Goal: Information Seeking & Learning: Check status

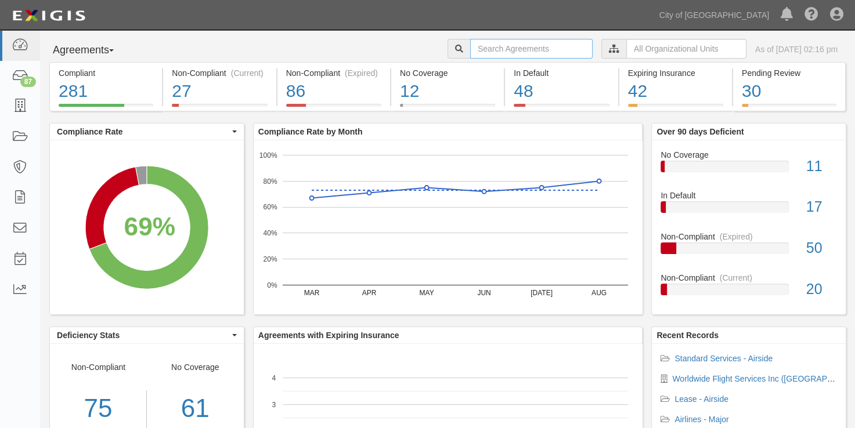
click at [470, 53] on input "text" at bounding box center [531, 49] width 122 height 20
paste input "125053"
type input "125053"
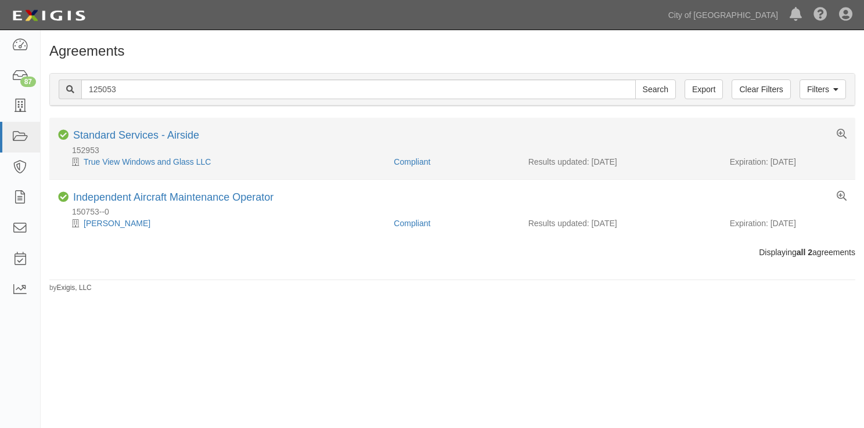
drag, startPoint x: 815, startPoint y: 165, endPoint x: 770, endPoint y: 163, distance: 44.7
click at [770, 163] on div "Expiration: 11/09/2025" at bounding box center [787, 162] width 117 height 12
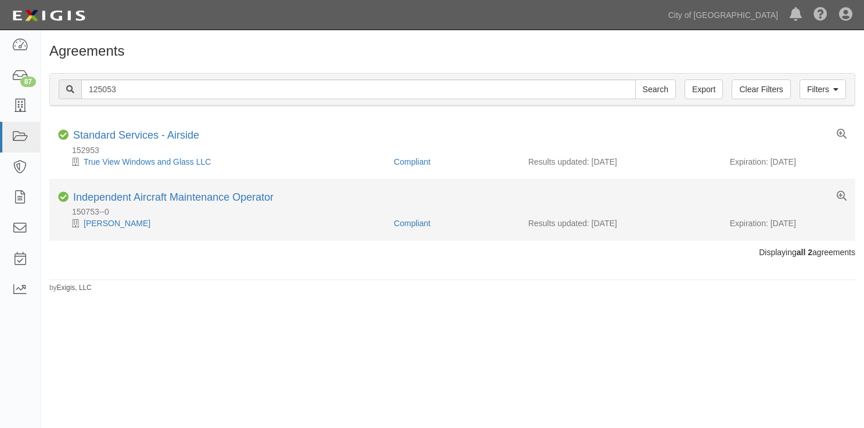
copy div "11/09/2025"
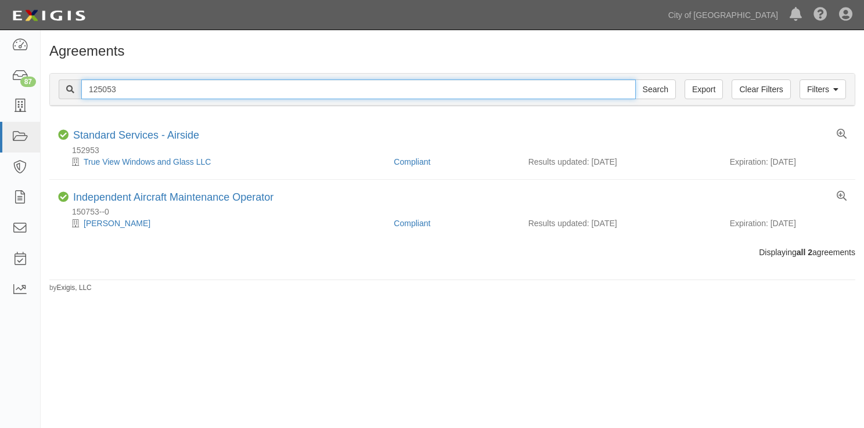
click at [136, 92] on input "125053" at bounding box center [358, 90] width 554 height 20
drag, startPoint x: 140, startPoint y: 87, endPoint x: 0, endPoint y: 74, distance: 140.5
click at [0, 74] on html "Toggle navigation Dashboard 87 Inbox Parties Agreements Coverages Documents Mes…" at bounding box center [432, 210] width 864 height 420
paste input "31752"
type input "131752"
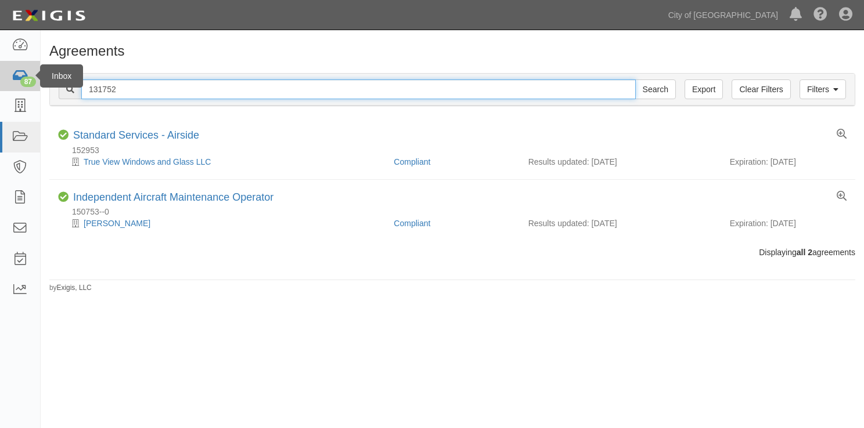
click at [635, 80] on input "Search" at bounding box center [655, 90] width 41 height 20
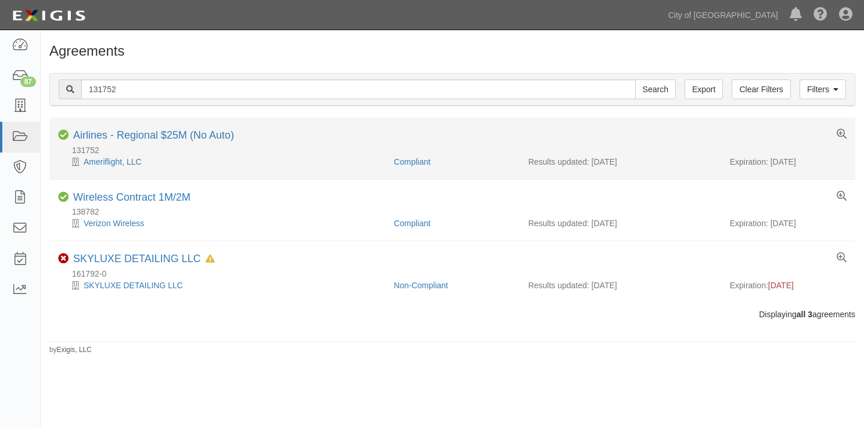
drag, startPoint x: 812, startPoint y: 161, endPoint x: 771, endPoint y: 158, distance: 41.9
click at [771, 158] on div "Expiration: 04/01/2026" at bounding box center [787, 162] width 117 height 12
copy div "04/01/2026"
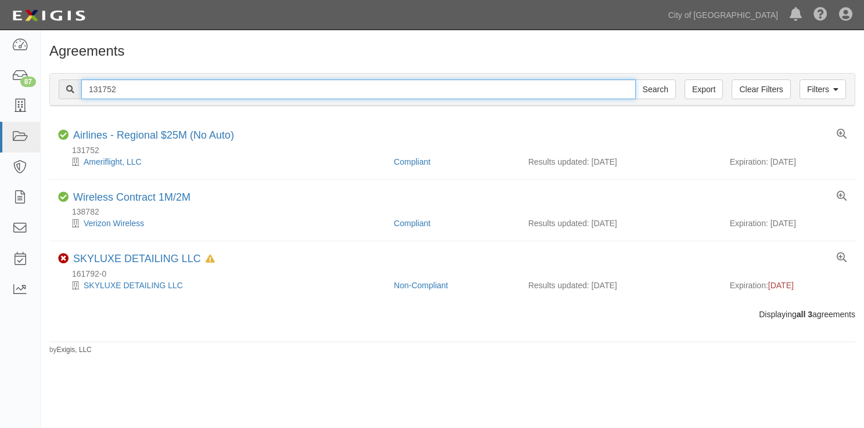
click at [114, 89] on input "131752" at bounding box center [358, 90] width 554 height 20
drag, startPoint x: 122, startPoint y: 90, endPoint x: 42, endPoint y: 85, distance: 80.2
click at [42, 85] on div "Filters Clear Filters Export 131752 Search Filters Compliance Status Compliant …" at bounding box center [452, 90] width 823 height 53
paste input "47168"
type input "147168"
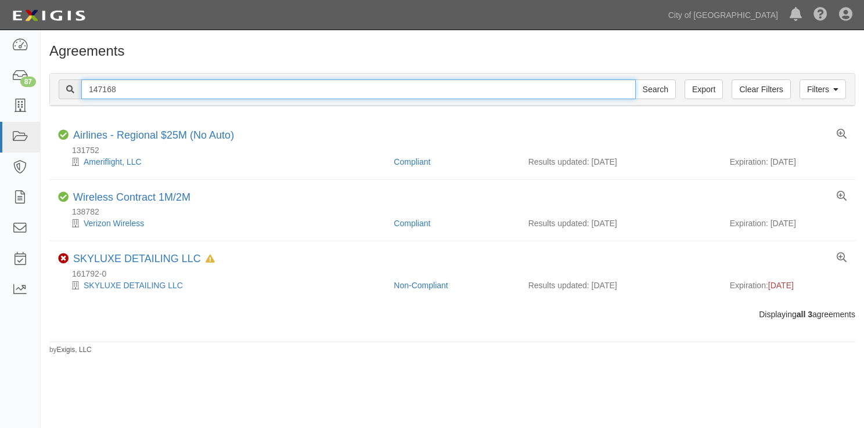
click at [635, 80] on input "Search" at bounding box center [655, 90] width 41 height 20
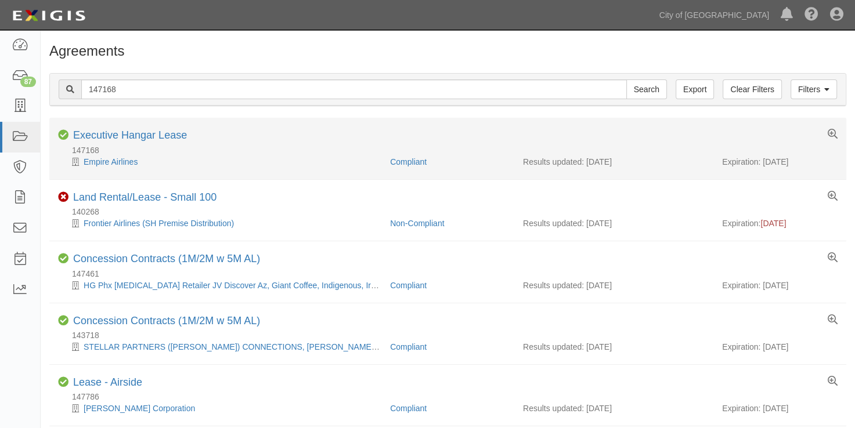
drag, startPoint x: 808, startPoint y: 159, endPoint x: 764, endPoint y: 161, distance: 44.1
click at [764, 161] on div "Expiration: 10/01/2025" at bounding box center [779, 162] width 115 height 12
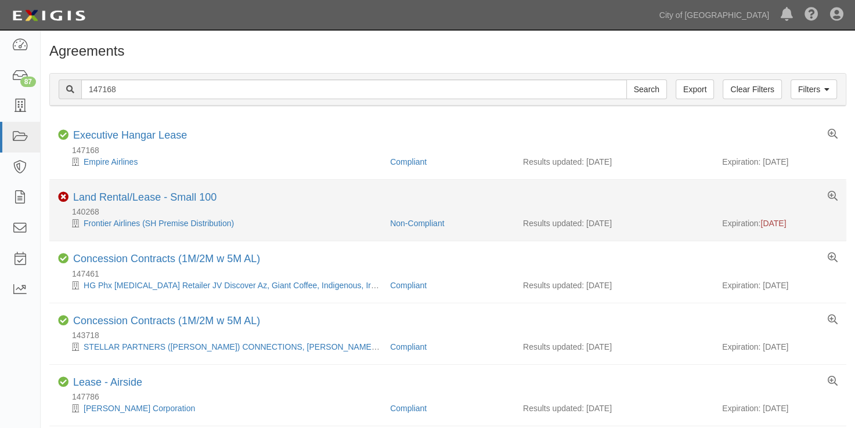
copy div "10/01/2025"
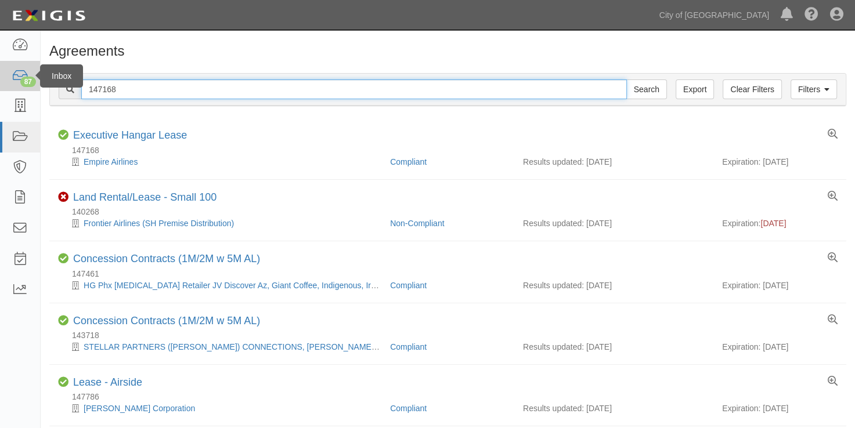
drag, startPoint x: 123, startPoint y: 87, endPoint x: 35, endPoint y: 83, distance: 88.3
click at [35, 83] on body "Toggle navigation Dashboard 87 Inbox Parties Agreements Coverages Documents Mes…" at bounding box center [427, 362] width 855 height 725
paste input "34356"
type input "134356"
click at [626, 80] on input "Search" at bounding box center [646, 90] width 41 height 20
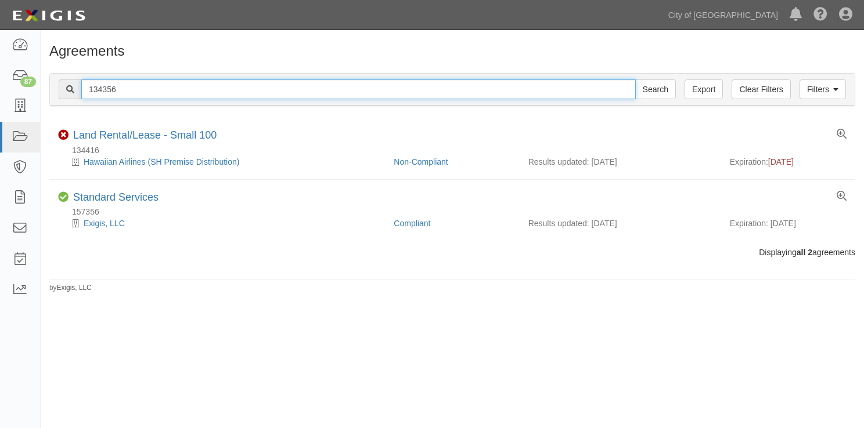
drag, startPoint x: 93, startPoint y: 90, endPoint x: 49, endPoint y: 89, distance: 44.1
click at [49, 89] on div "Filters Clear Filters Export 134356 Search Filters Compliance Status Compliant …" at bounding box center [451, 89] width 805 height 33
click at [125, 91] on input "134356" at bounding box center [358, 90] width 554 height 20
drag, startPoint x: 150, startPoint y: 90, endPoint x: 34, endPoint y: 88, distance: 115.5
click at [34, 88] on body "Toggle navigation Dashboard 87 Inbox Parties Agreements Coverages Documents Mes…" at bounding box center [432, 210] width 864 height 420
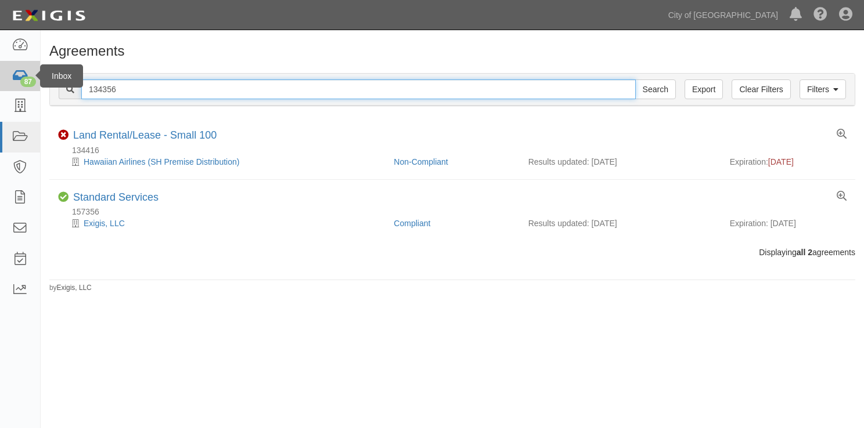
click at [635, 80] on input "Search" at bounding box center [655, 90] width 41 height 20
click at [115, 87] on input "134356" at bounding box center [358, 90] width 554 height 20
click at [127, 88] on input "134356" at bounding box center [358, 90] width 554 height 20
drag, startPoint x: 133, startPoint y: 88, endPoint x: 141, endPoint y: 89, distance: 8.3
click at [133, 88] on input "134356" at bounding box center [358, 90] width 554 height 20
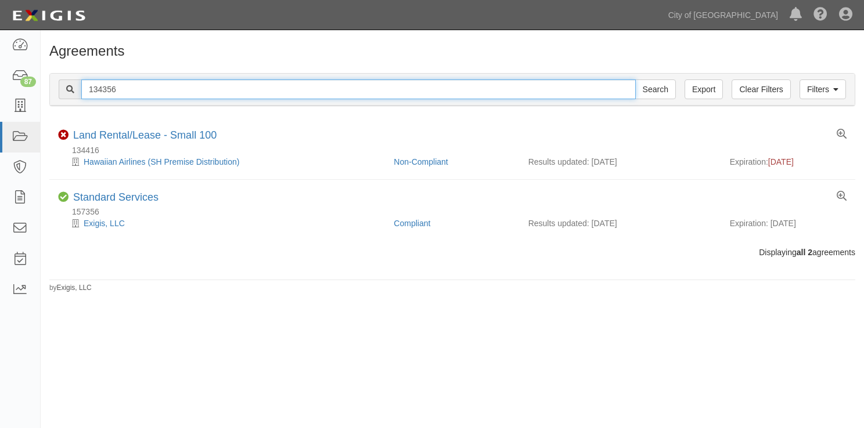
click at [112, 91] on input "134356" at bounding box center [358, 90] width 554 height 20
click at [84, 92] on input "134356" at bounding box center [358, 90] width 554 height 20
click at [34, 80] on body "Toggle navigation Dashboard 87 Inbox Parties Agreements Coverages Documents Mes…" at bounding box center [432, 210] width 864 height 420
paste input "23530"
type input "123530"
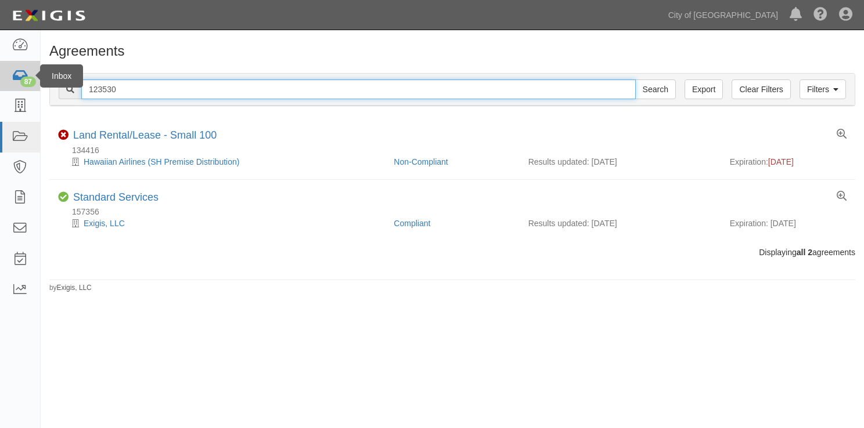
click at [635, 80] on input "Search" at bounding box center [655, 90] width 41 height 20
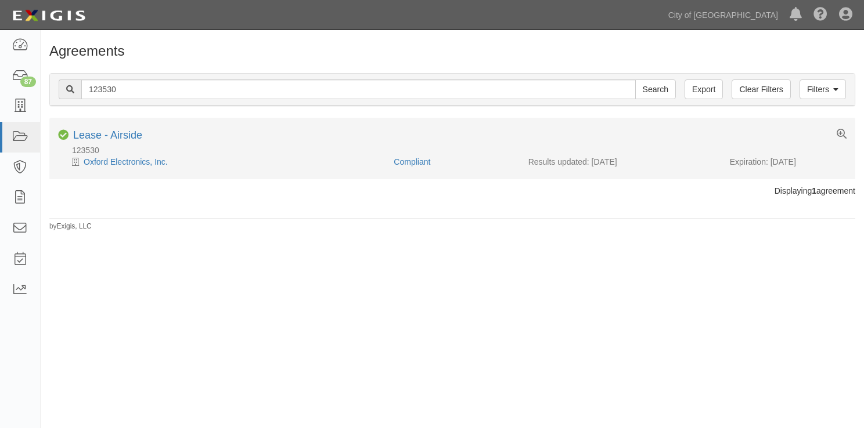
drag, startPoint x: 804, startPoint y: 162, endPoint x: 771, endPoint y: 157, distance: 34.1
click at [771, 157] on div "Expiration: [DATE]" at bounding box center [787, 162] width 117 height 12
copy div "[DATE]"
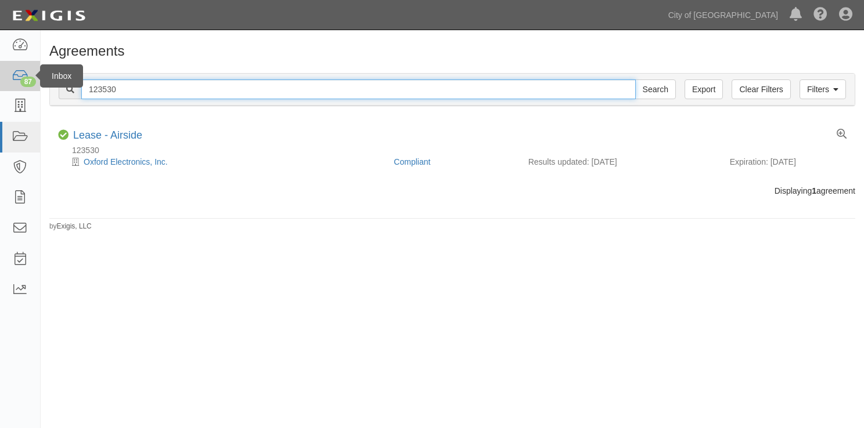
drag, startPoint x: 111, startPoint y: 89, endPoint x: 32, endPoint y: 73, distance: 81.1
click at [32, 73] on body "Toggle navigation Dashboard 87 Inbox Parties Agreements Coverages Documents Mes…" at bounding box center [432, 210] width 864 height 420
paste input "57315"
type input "157315"
click at [635, 80] on input "Search" at bounding box center [655, 90] width 41 height 20
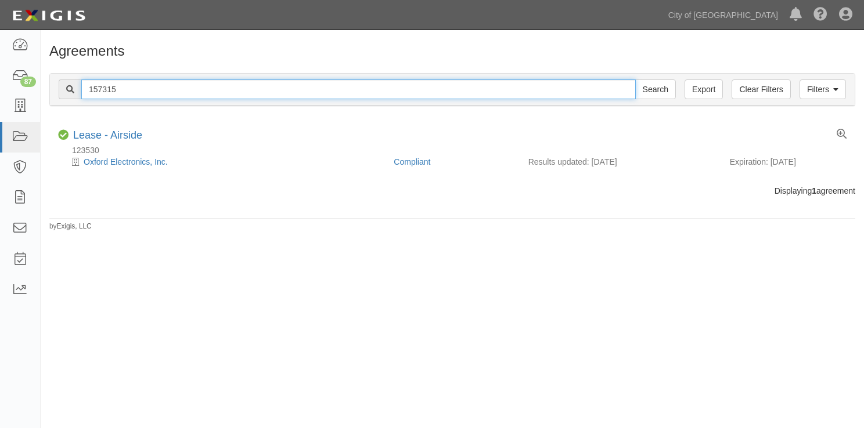
click at [635, 80] on input "Search" at bounding box center [655, 90] width 41 height 20
click at [150, 88] on input "157315" at bounding box center [358, 90] width 554 height 20
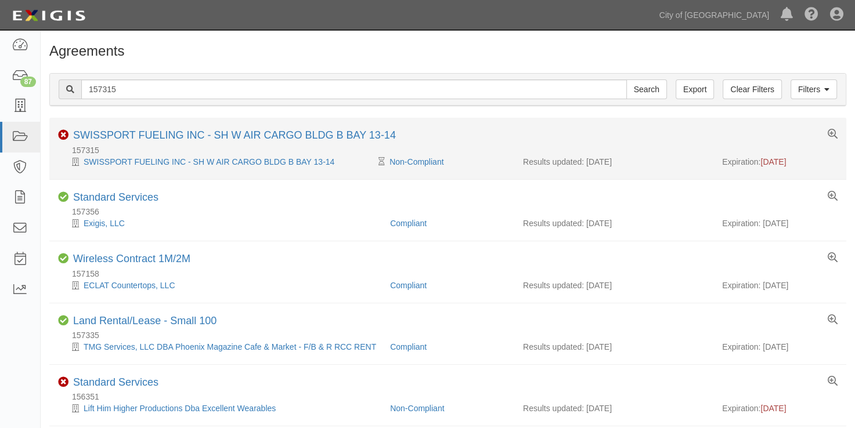
drag, startPoint x: 807, startPoint y: 161, endPoint x: 763, endPoint y: 161, distance: 44.1
click at [763, 161] on div "Expiration: 09/01/2025" at bounding box center [779, 162] width 115 height 12
copy span "09/01/2025"
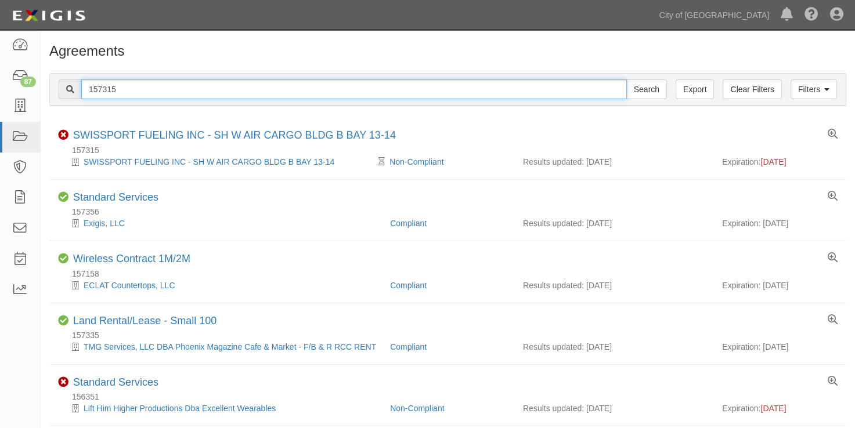
click at [124, 83] on input "157315" at bounding box center [354, 90] width 546 height 20
drag, startPoint x: 132, startPoint y: 88, endPoint x: 0, endPoint y: 77, distance: 132.2
paste input "95190"
type input "95190"
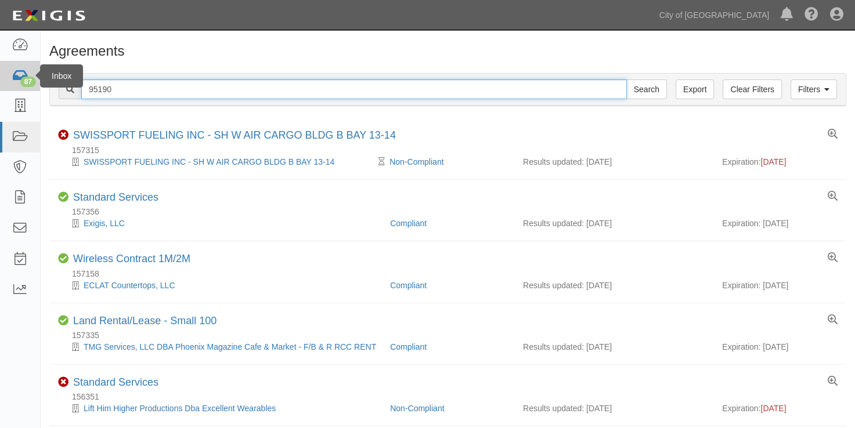
click at [626, 80] on input "Search" at bounding box center [646, 90] width 41 height 20
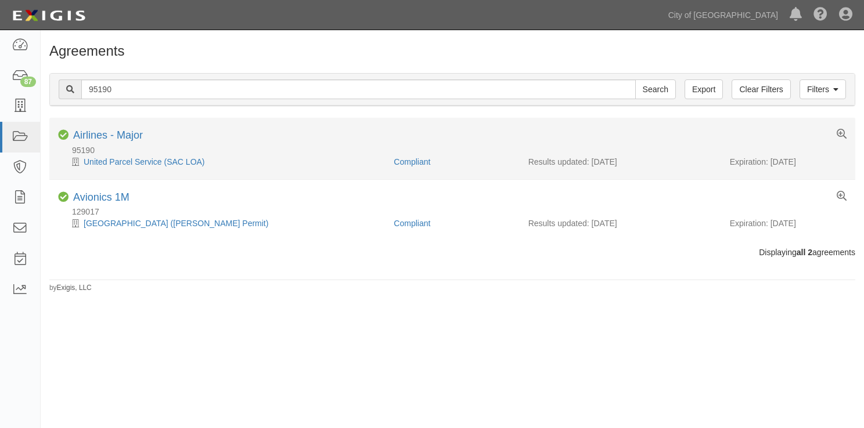
drag, startPoint x: 804, startPoint y: 160, endPoint x: 771, endPoint y: 160, distance: 33.1
click at [771, 160] on div "Expiration: [DATE]" at bounding box center [787, 162] width 117 height 12
copy div "[DATE]"
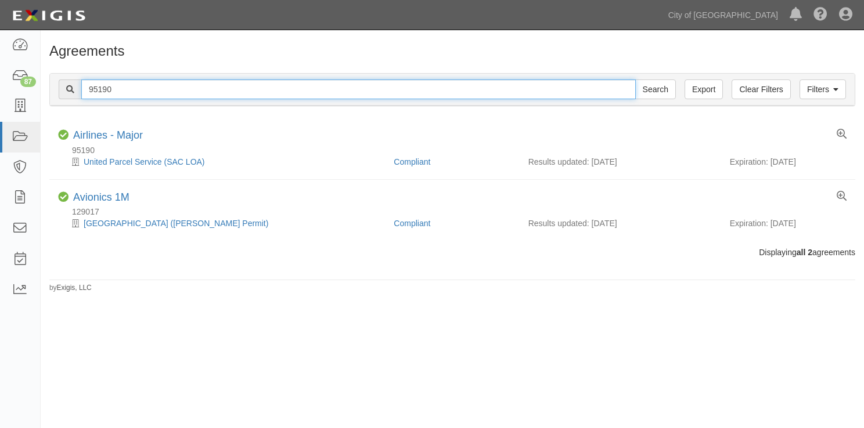
drag, startPoint x: 100, startPoint y: 89, endPoint x: 119, endPoint y: 89, distance: 18.6
click at [102, 89] on input "95190" at bounding box center [358, 90] width 554 height 20
drag, startPoint x: 136, startPoint y: 85, endPoint x: 77, endPoint y: 85, distance: 59.8
click at [77, 85] on div "95190 Search" at bounding box center [367, 90] width 617 height 20
paste input "138896"
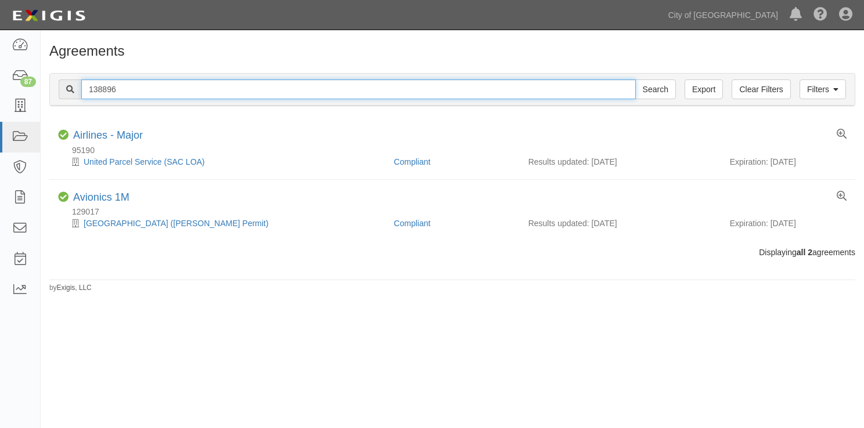
type input "138896"
click at [635, 80] on input "Search" at bounding box center [655, 90] width 41 height 20
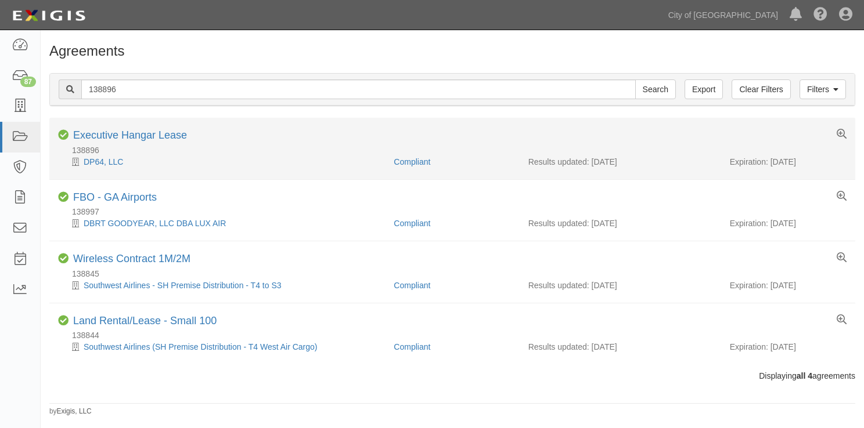
click at [768, 158] on div "Expiration: [DATE]" at bounding box center [787, 162] width 117 height 12
drag, startPoint x: 821, startPoint y: 161, endPoint x: 770, endPoint y: 158, distance: 51.1
click at [770, 158] on div "Expiration: [DATE]" at bounding box center [787, 162] width 117 height 12
copy div "[DATE]"
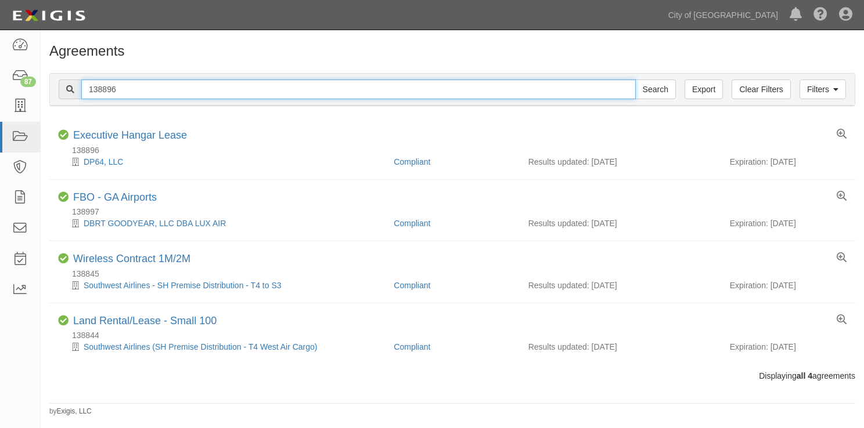
drag, startPoint x: 179, startPoint y: 89, endPoint x: 50, endPoint y: 77, distance: 129.4
click at [50, 77] on div "Filters Clear Filters Export 138896 Search Filters" at bounding box center [452, 90] width 804 height 32
paste input "47168"
type input "147168"
click at [635, 80] on input "Search" at bounding box center [655, 90] width 41 height 20
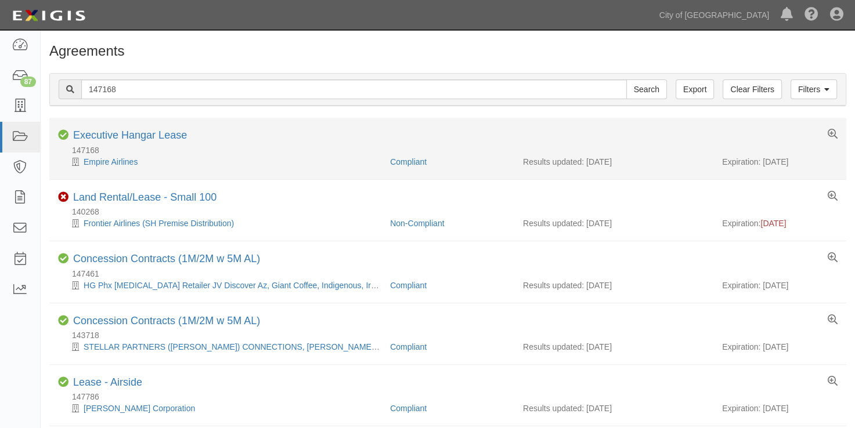
drag, startPoint x: 813, startPoint y: 162, endPoint x: 763, endPoint y: 162, distance: 49.9
click at [763, 162] on div "Expiration: [DATE]" at bounding box center [779, 162] width 115 height 12
copy div "10/01/2025"
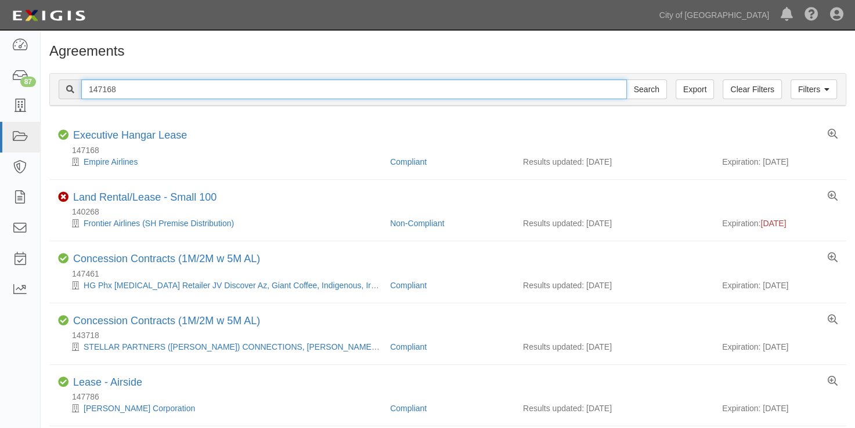
drag, startPoint x: 116, startPoint y: 92, endPoint x: 124, endPoint y: 92, distance: 7.5
click at [118, 92] on input "147168" at bounding box center [354, 90] width 546 height 20
drag, startPoint x: 95, startPoint y: 91, endPoint x: 32, endPoint y: 89, distance: 62.7
click at [32, 89] on body "Toggle navigation Dashboard 87 Inbox Parties Agreements Coverages Documents Mes…" at bounding box center [427, 362] width 855 height 725
paste input "39057"
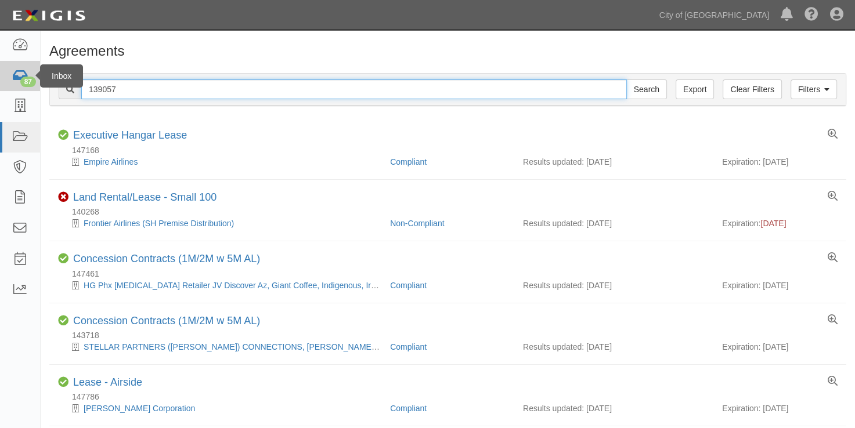
type input "139057"
click at [626, 80] on input "Search" at bounding box center [646, 90] width 41 height 20
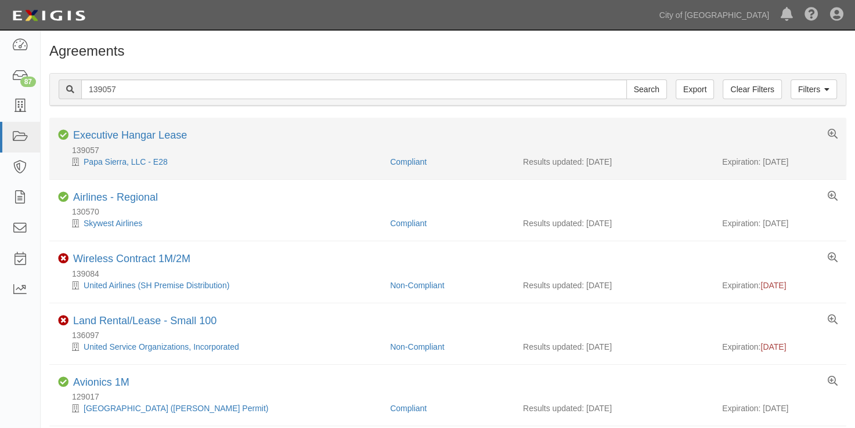
drag, startPoint x: 807, startPoint y: 157, endPoint x: 764, endPoint y: 158, distance: 43.5
click at [764, 158] on div "Expiration: [DATE]" at bounding box center [779, 162] width 115 height 12
copy div "[DATE]"
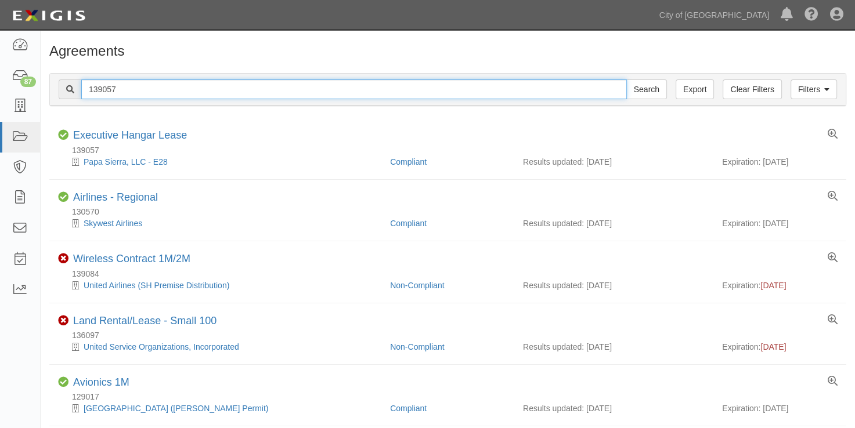
click at [114, 89] on input "139057" at bounding box center [354, 90] width 546 height 20
drag, startPoint x: 60, startPoint y: 86, endPoint x: 47, endPoint y: 86, distance: 12.8
click at [47, 86] on div "Filters Clear Filters Export 139057 Search Filters Compliance Status Compliant …" at bounding box center [448, 90] width 814 height 53
paste input "48473"
type input "148473"
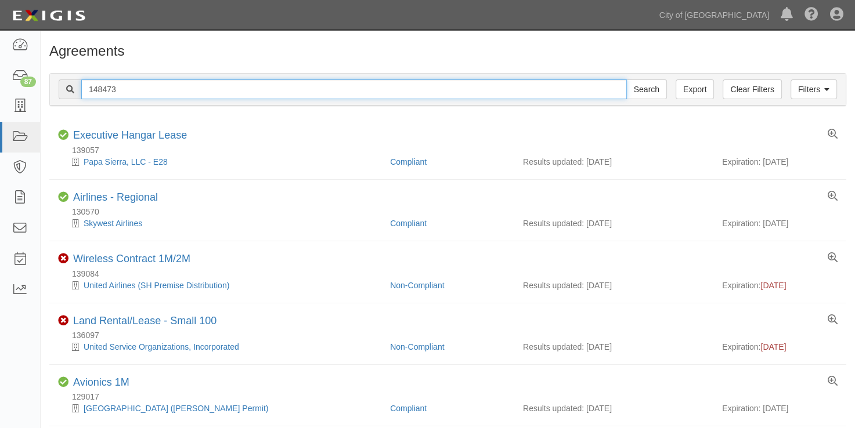
click at [626, 80] on input "Search" at bounding box center [646, 90] width 41 height 20
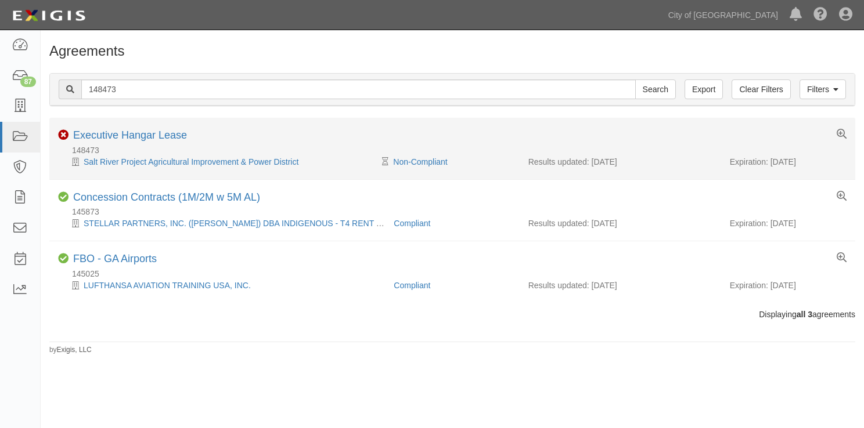
drag, startPoint x: 814, startPoint y: 160, endPoint x: 770, endPoint y: 162, distance: 44.1
click at [770, 162] on div "Expiration: 10/15/2025" at bounding box center [787, 162] width 117 height 12
copy div "10/15/2025"
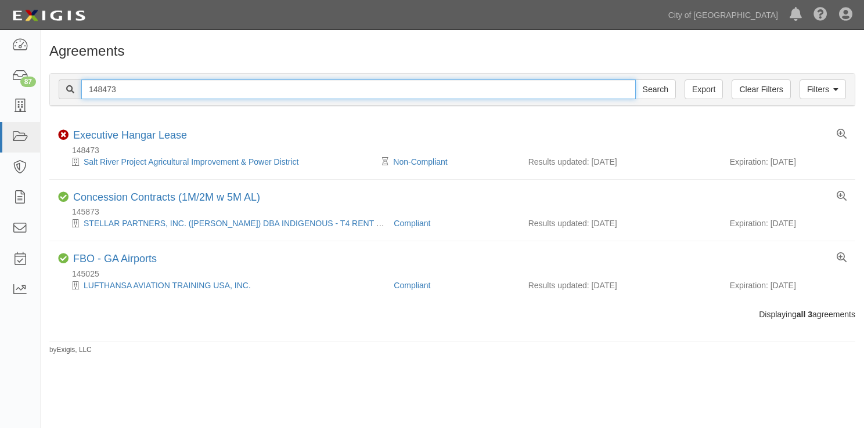
click at [101, 90] on input "148473" at bounding box center [358, 90] width 554 height 20
click at [125, 89] on input "148473" at bounding box center [358, 90] width 554 height 20
drag, startPoint x: 109, startPoint y: 91, endPoint x: 59, endPoint y: 91, distance: 50.5
click at [59, 91] on div "148473 Search" at bounding box center [367, 90] width 617 height 20
paste input "6359"
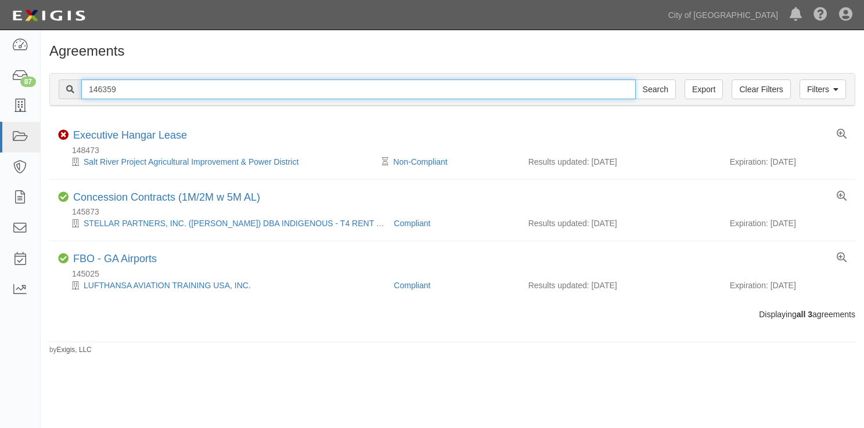
type input "146359"
click at [635, 80] on input "Search" at bounding box center [655, 90] width 41 height 20
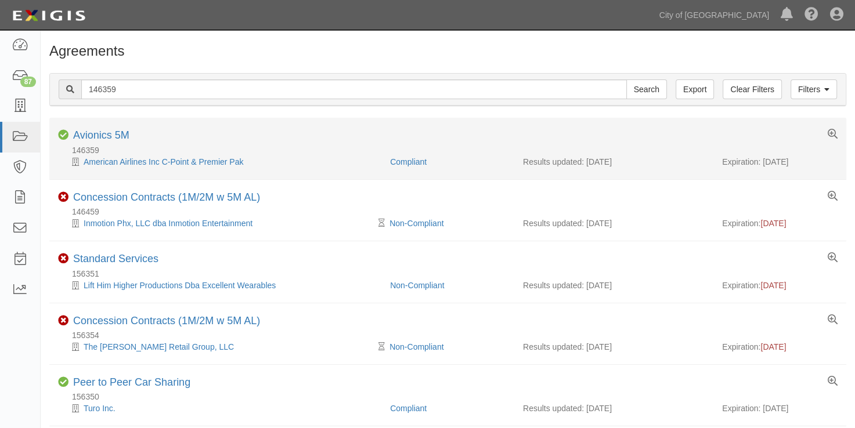
drag, startPoint x: 812, startPoint y: 162, endPoint x: 764, endPoint y: 156, distance: 48.6
click at [764, 156] on div "Expiration: [DATE]" at bounding box center [779, 162] width 115 height 12
copy div "[DATE]"
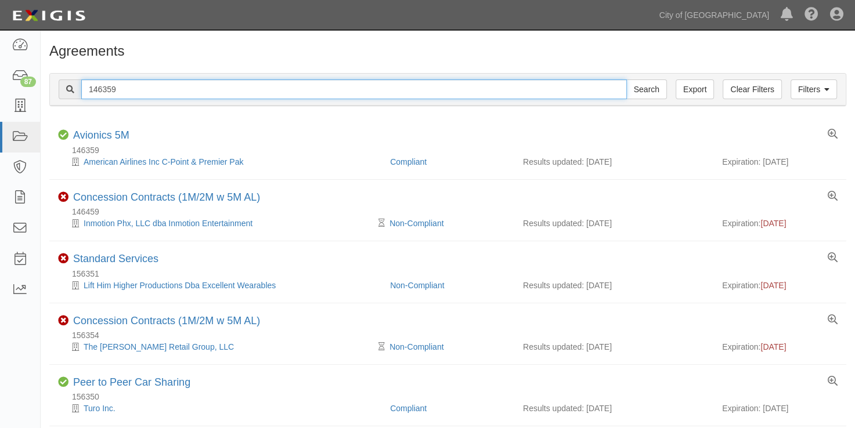
click at [121, 86] on input "146359" at bounding box center [354, 90] width 546 height 20
drag, startPoint x: 125, startPoint y: 89, endPoint x: 21, endPoint y: 93, distance: 103.9
click at [21, 93] on body "Toggle navigation Dashboard 87 Inbox Parties Agreements Coverages Documents Mes…" at bounding box center [427, 362] width 855 height 725
paste input "2190"
type input "2190"
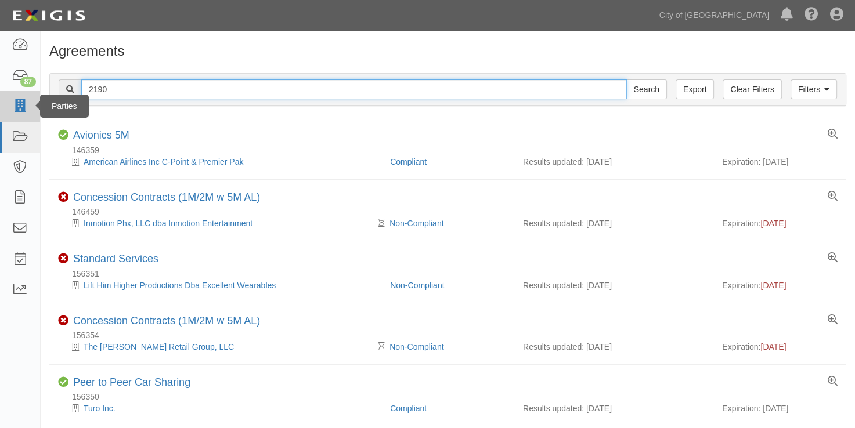
click at [626, 80] on input "Search" at bounding box center [646, 90] width 41 height 20
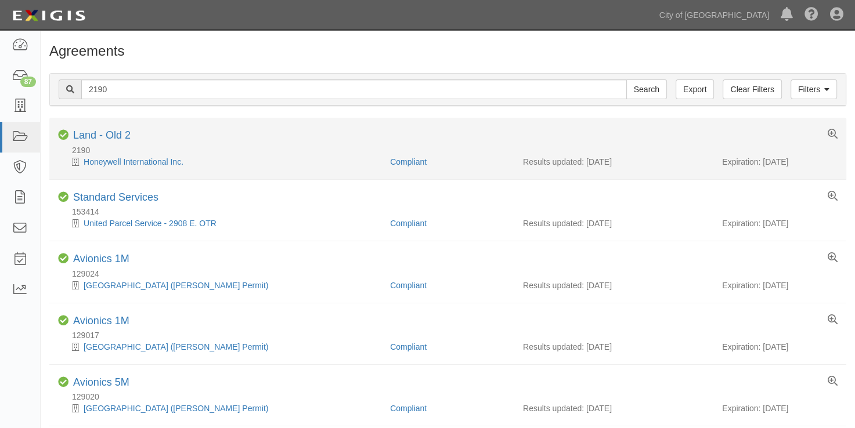
drag, startPoint x: 808, startPoint y: 160, endPoint x: 764, endPoint y: 160, distance: 44.7
click at [764, 160] on div "Expiration: [DATE]" at bounding box center [779, 162] width 115 height 12
copy div "[DATE]"
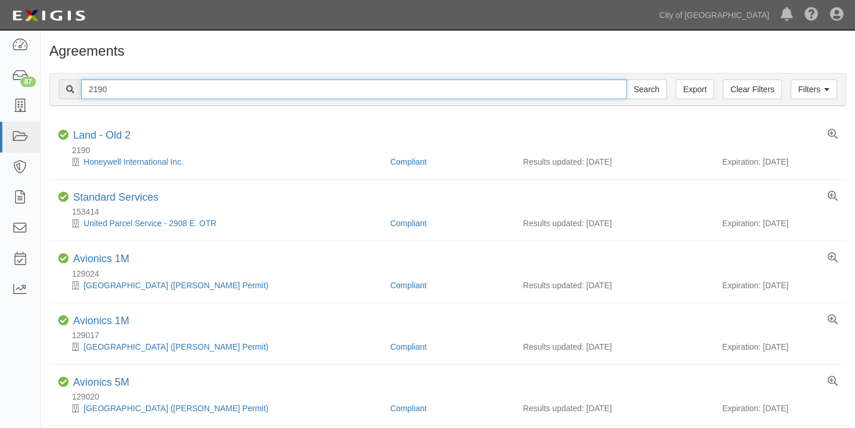
click at [116, 92] on input "2190" at bounding box center [354, 90] width 546 height 20
drag, startPoint x: 121, startPoint y: 88, endPoint x: 20, endPoint y: 85, distance: 101.6
click at [20, 85] on body "Toggle navigation Dashboard 87 Inbox Parties Agreements Coverages Documents Mes…" at bounding box center [427, 357] width 855 height 714
paste input "154865"
type input "154865"
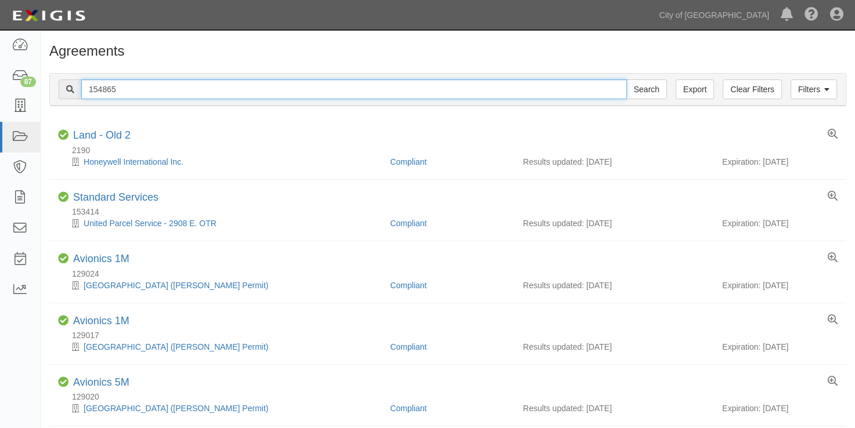
click at [626, 80] on input "Search" at bounding box center [646, 90] width 41 height 20
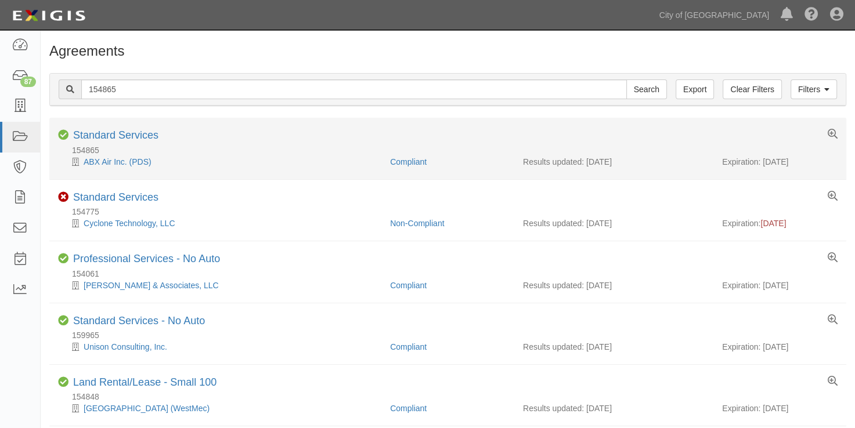
drag, startPoint x: 808, startPoint y: 159, endPoint x: 764, endPoint y: 160, distance: 44.1
click at [764, 160] on div "Expiration: [DATE]" at bounding box center [779, 162] width 115 height 12
copy div "[DATE]"
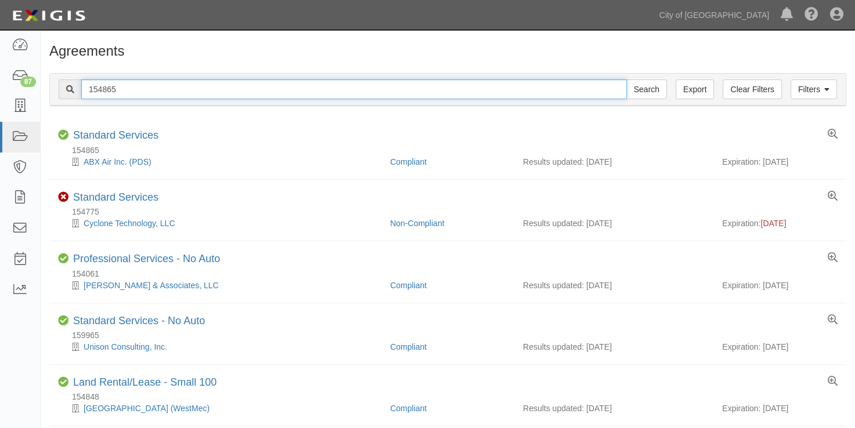
drag, startPoint x: 118, startPoint y: 85, endPoint x: 125, endPoint y: 88, distance: 7.9
click at [118, 85] on input "154865" at bounding box center [354, 90] width 546 height 20
drag, startPoint x: 74, startPoint y: 88, endPoint x: 52, endPoint y: 88, distance: 22.1
click at [52, 88] on div "Filters Clear Filters Export 154865 Search Filters" at bounding box center [448, 90] width 796 height 32
paste input "41561"
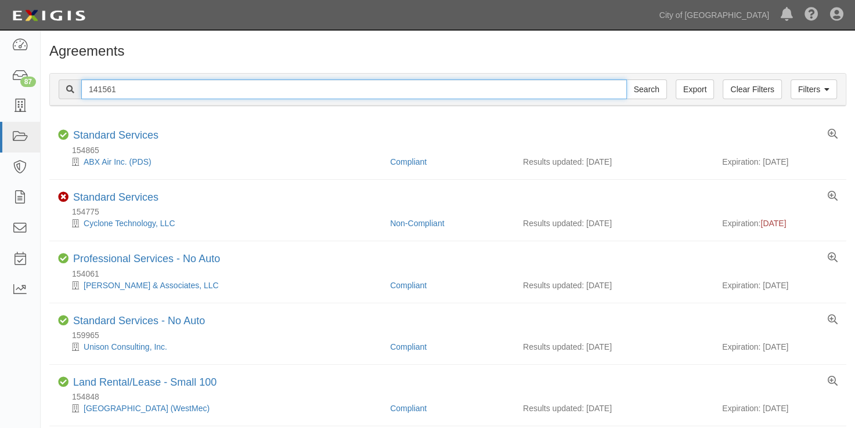
type input "141561"
click at [626, 80] on input "Search" at bounding box center [646, 90] width 41 height 20
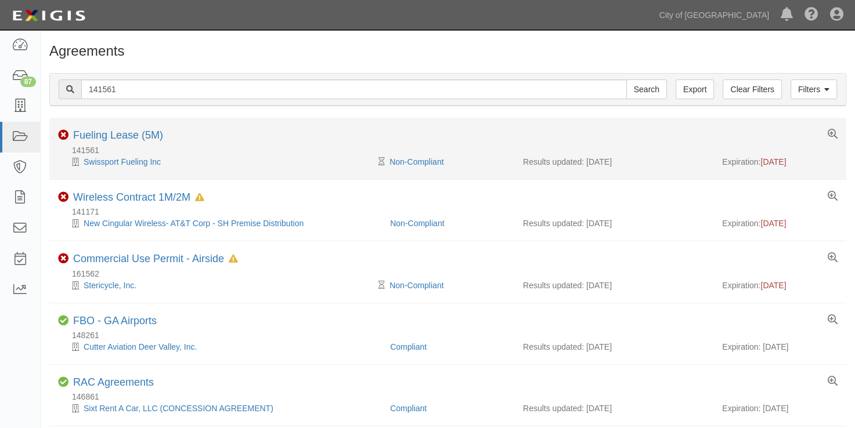
drag, startPoint x: 804, startPoint y: 163, endPoint x: 764, endPoint y: 163, distance: 40.0
click at [764, 163] on div "Expiration: 06/30/2025" at bounding box center [779, 162] width 115 height 12
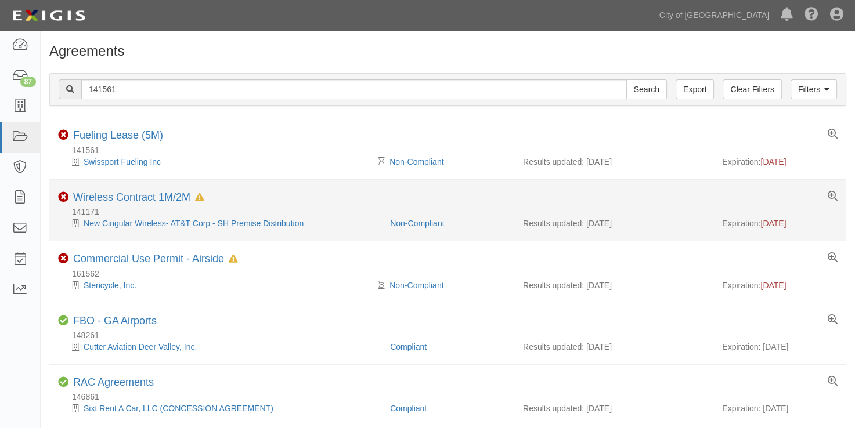
copy span "06/30/2025"
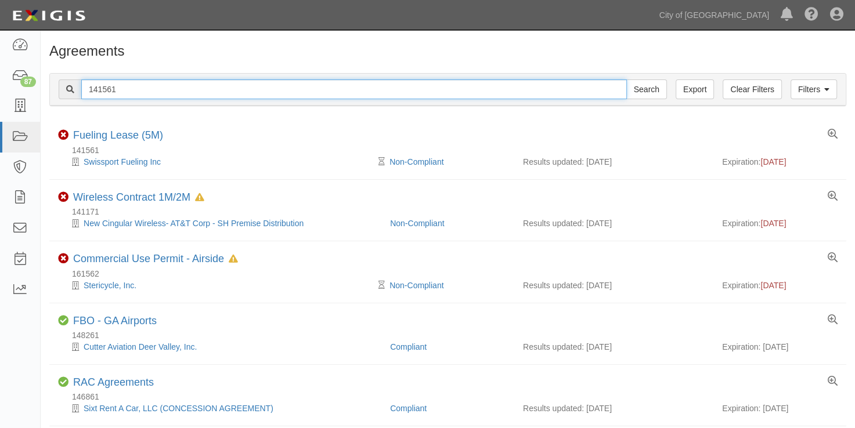
click at [101, 87] on input "141561" at bounding box center [354, 90] width 546 height 20
drag, startPoint x: 120, startPoint y: 87, endPoint x: 30, endPoint y: 82, distance: 90.7
click at [30, 82] on body "Toggle navigation Dashboard 87 Inbox Parties Agreements Coverages Documents Mes…" at bounding box center [427, 301] width 855 height 602
paste input "54104"
type input "154104"
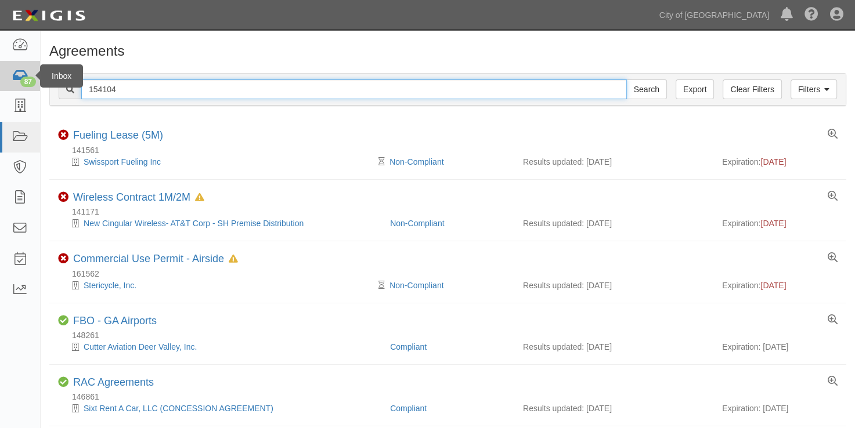
click at [626, 80] on input "Search" at bounding box center [646, 90] width 41 height 20
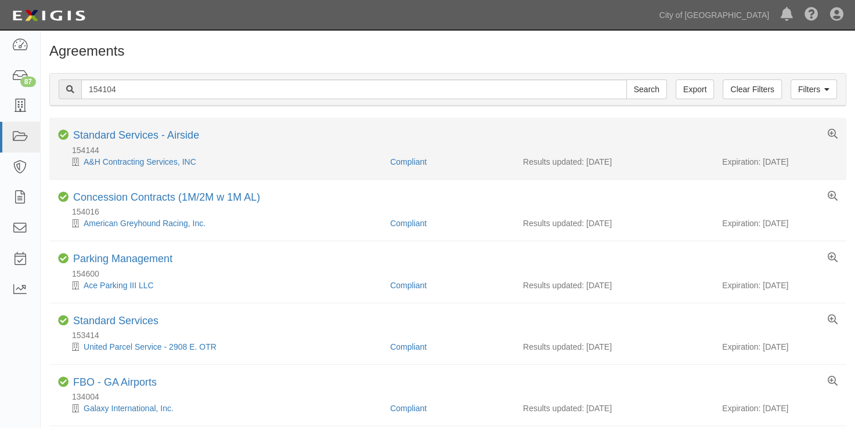
drag, startPoint x: 812, startPoint y: 163, endPoint x: 764, endPoint y: 163, distance: 48.7
click at [764, 163] on div "Expiration: [DATE]" at bounding box center [779, 162] width 115 height 12
copy div "12/21/2025"
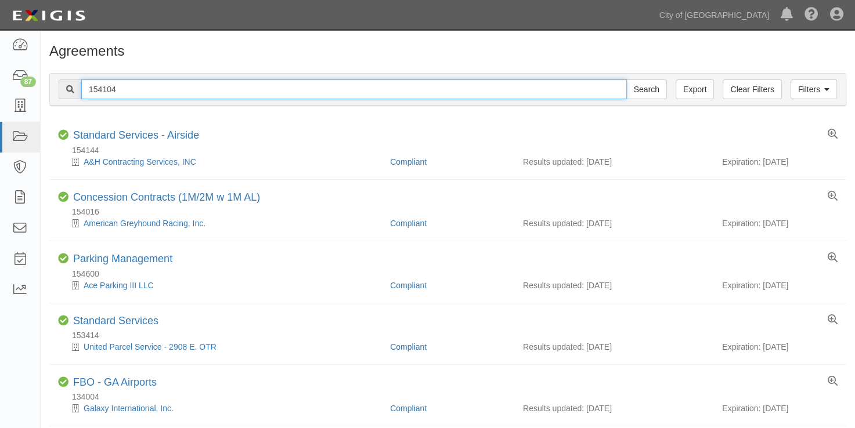
click at [120, 92] on input "154104" at bounding box center [354, 90] width 546 height 20
drag, startPoint x: 62, startPoint y: 82, endPoint x: 55, endPoint y: 82, distance: 6.4
click at [55, 82] on div "Filters Clear Filters Export 154104 Search Filters" at bounding box center [448, 90] width 796 height 32
paste input "6961"
type input "156961"
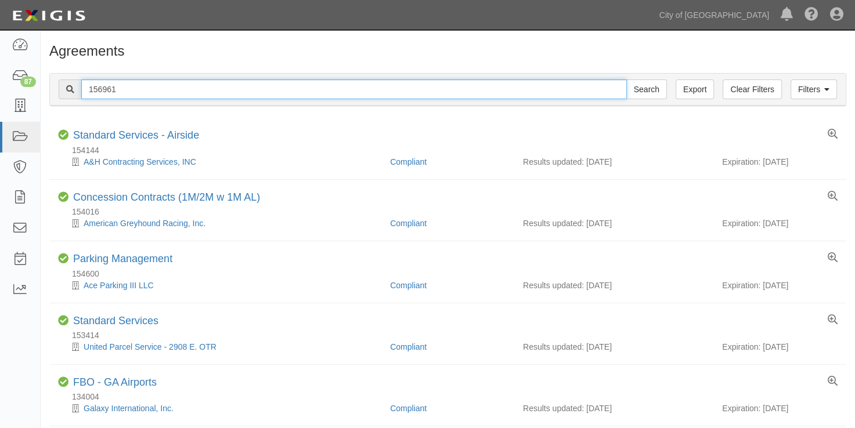
click at [626, 80] on input "Search" at bounding box center [646, 90] width 41 height 20
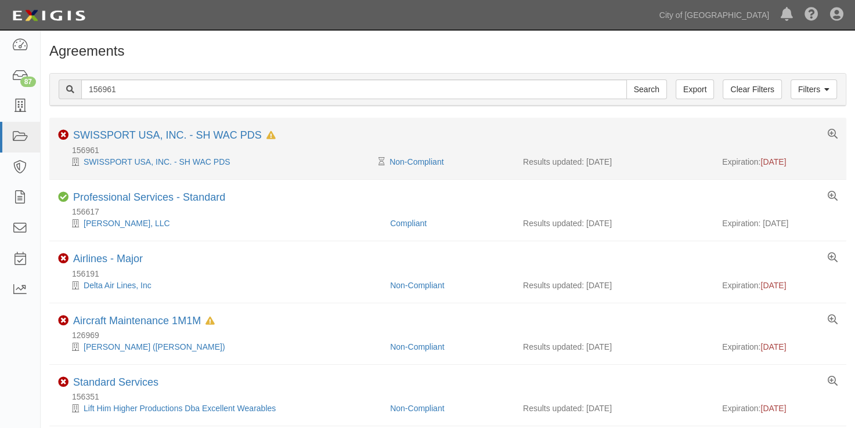
drag, startPoint x: 809, startPoint y: 161, endPoint x: 763, endPoint y: 161, distance: 45.8
click at [763, 161] on div "Expiration: 05/31/2025" at bounding box center [779, 162] width 115 height 12
copy span "05/31/2025"
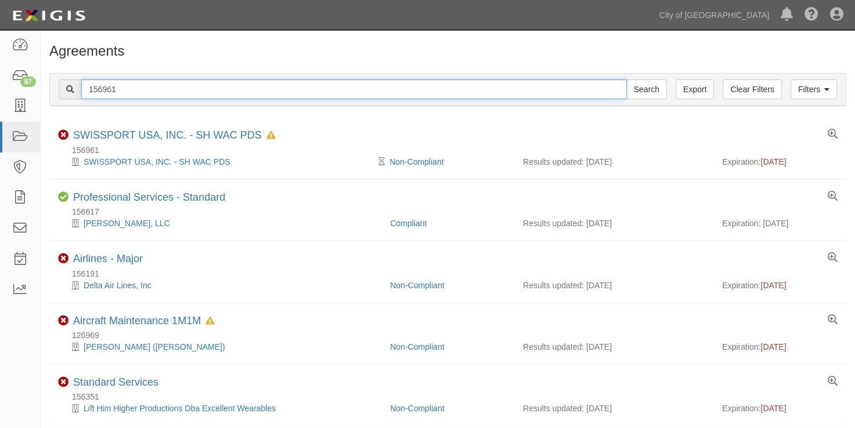
click at [99, 89] on input "156961" at bounding box center [354, 90] width 546 height 20
drag, startPoint x: 68, startPoint y: 85, endPoint x: 37, endPoint y: 83, distance: 31.4
paste input "35868"
type input "135868"
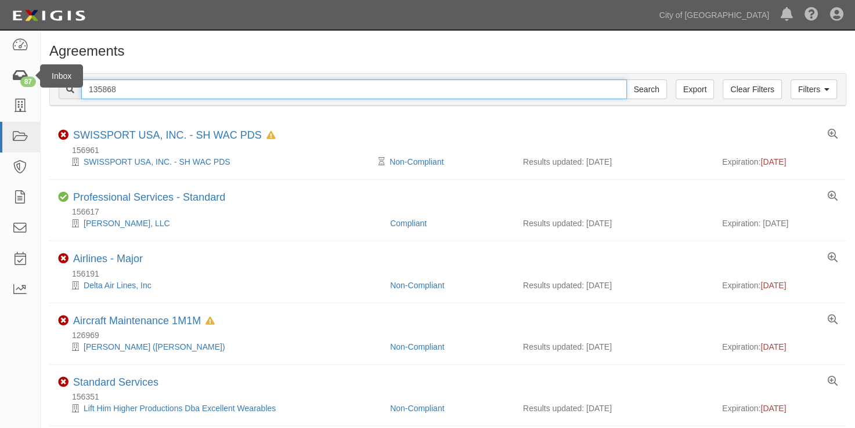
click at [626, 80] on input "Search" at bounding box center [646, 90] width 41 height 20
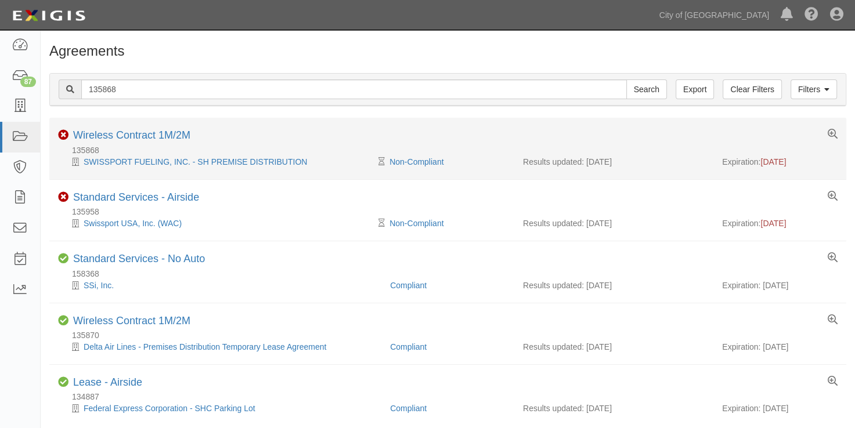
drag, startPoint x: 799, startPoint y: 161, endPoint x: 763, endPoint y: 161, distance: 36.0
click at [763, 161] on div "Expiration: [DATE]" at bounding box center [779, 162] width 115 height 12
copy span "[DATE]"
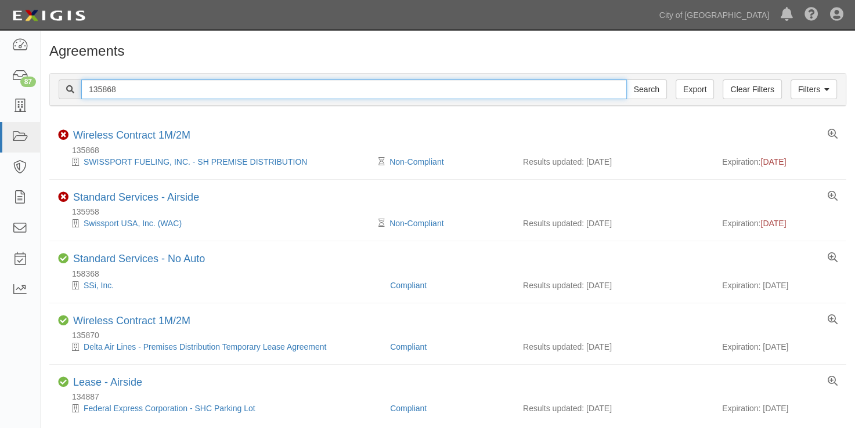
drag, startPoint x: 107, startPoint y: 91, endPoint x: 136, endPoint y: 96, distance: 29.5
click at [108, 91] on input "135868" at bounding box center [354, 90] width 546 height 20
drag, startPoint x: 135, startPoint y: 92, endPoint x: 43, endPoint y: 87, distance: 91.8
click at [43, 87] on div "Filters Clear Filters Export 135868 Search Filters Compliance Status Compliant …" at bounding box center [448, 90] width 814 height 53
paste input "4356"
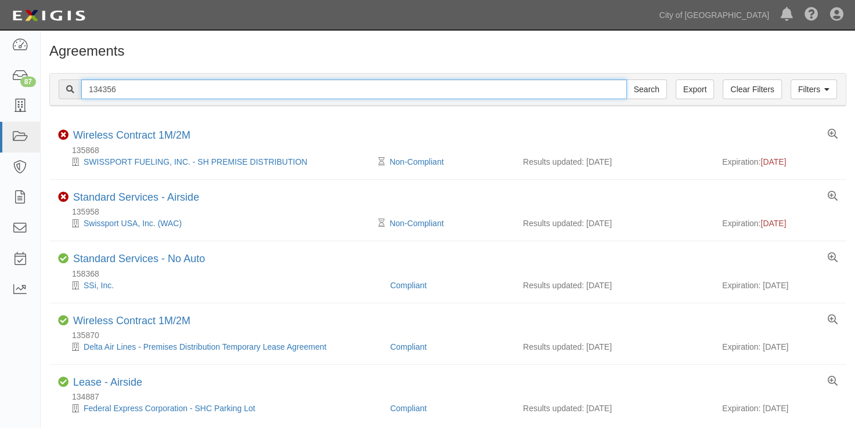
type input "134356"
click at [626, 80] on input "Search" at bounding box center [646, 90] width 41 height 20
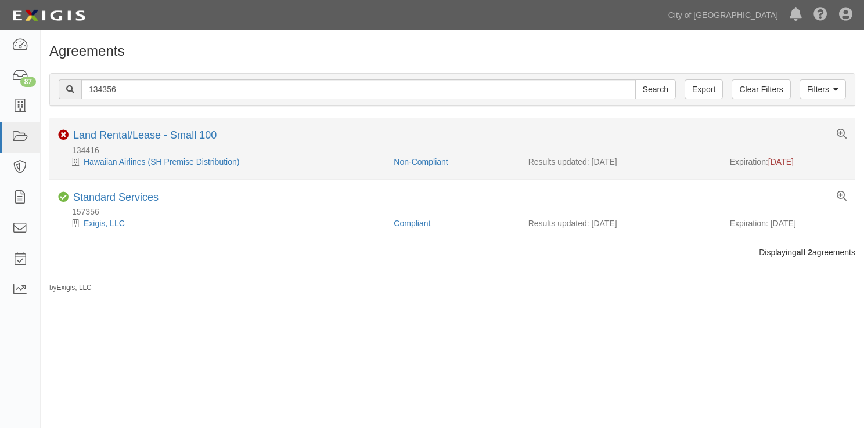
drag, startPoint x: 803, startPoint y: 162, endPoint x: 769, endPoint y: 161, distance: 34.3
click at [769, 161] on div "Expiration: [DATE]" at bounding box center [787, 162] width 117 height 12
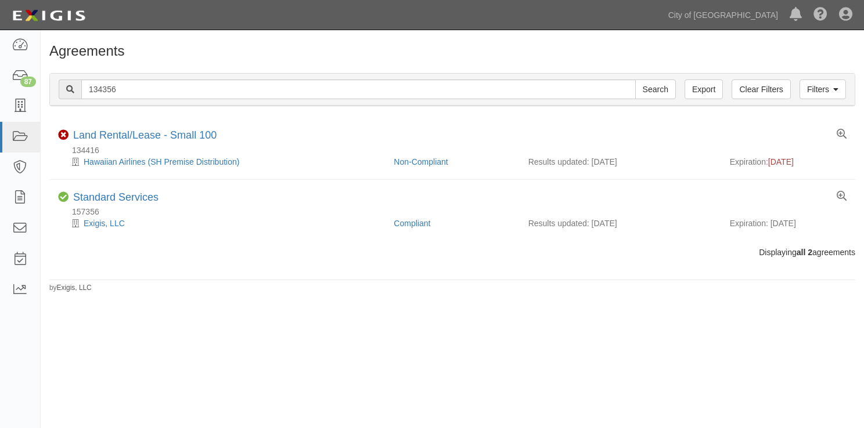
copy span "[DATE]"
